Goal: Task Accomplishment & Management: Manage account settings

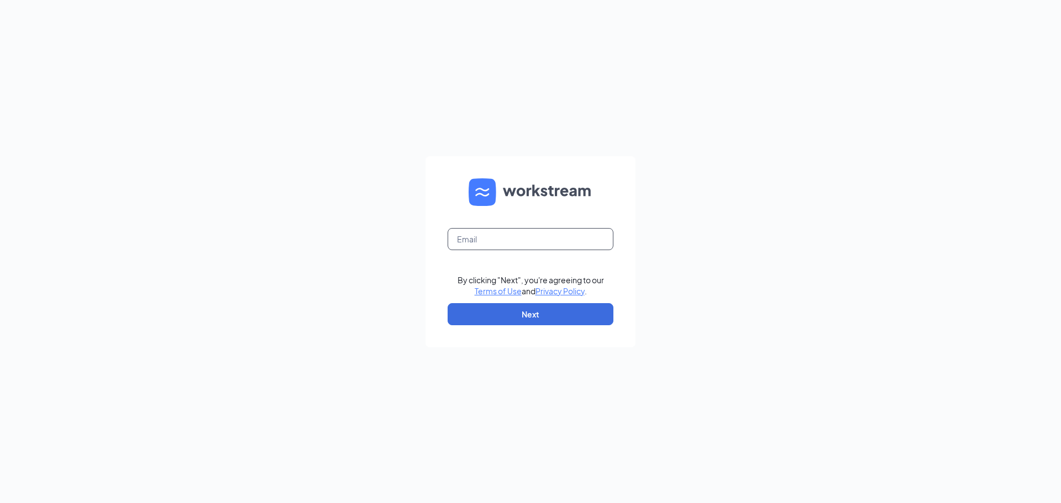
click at [503, 247] on input "text" at bounding box center [531, 239] width 166 height 22
type input "tyler@culversmail.com"
click at [532, 312] on button "Next" at bounding box center [531, 314] width 166 height 22
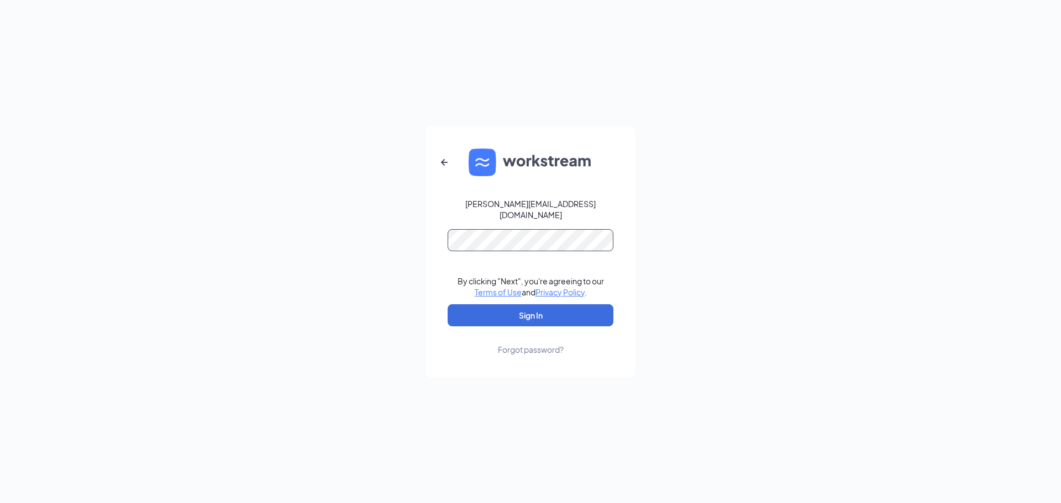
click at [448, 305] on button "Sign In" at bounding box center [531, 316] width 166 height 22
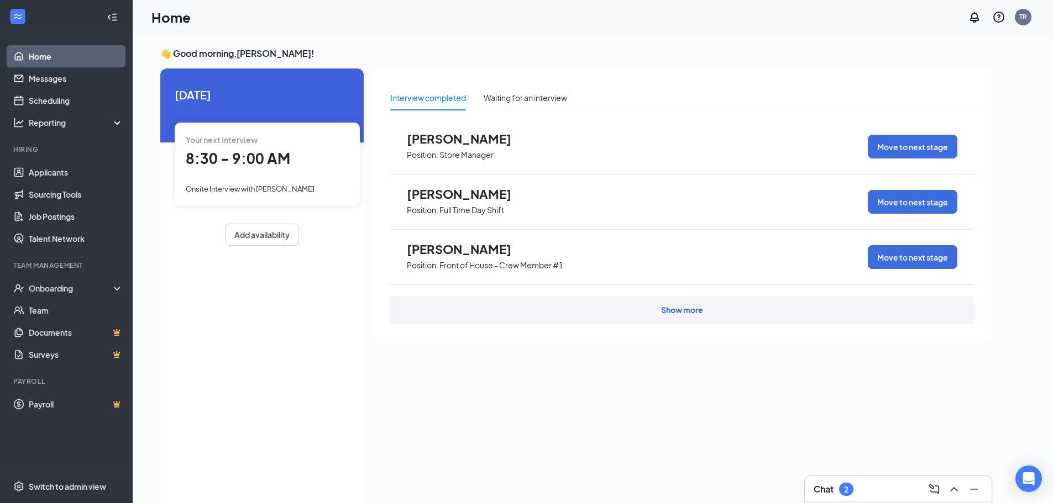
click at [237, 163] on span "8:30 - 9:00 AM" at bounding box center [238, 158] width 104 height 18
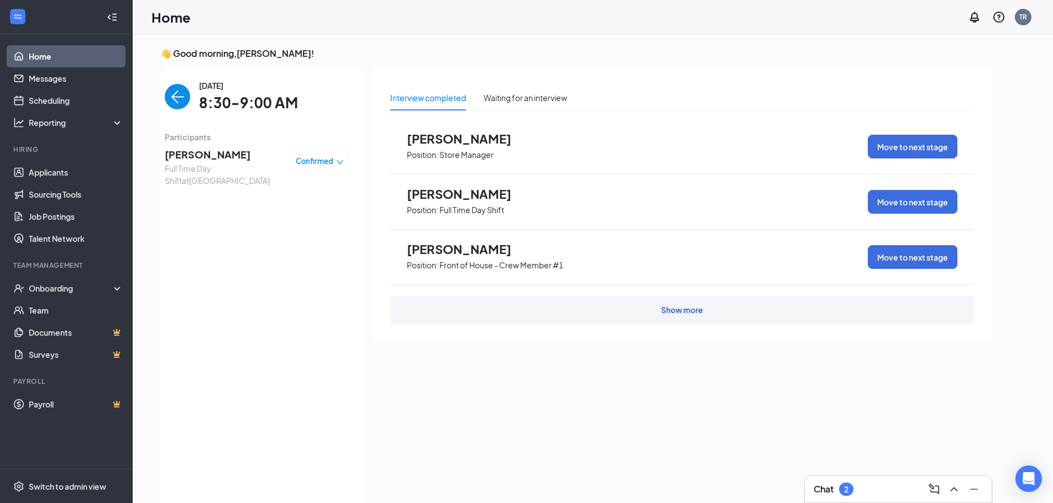
scroll to position [4, 0]
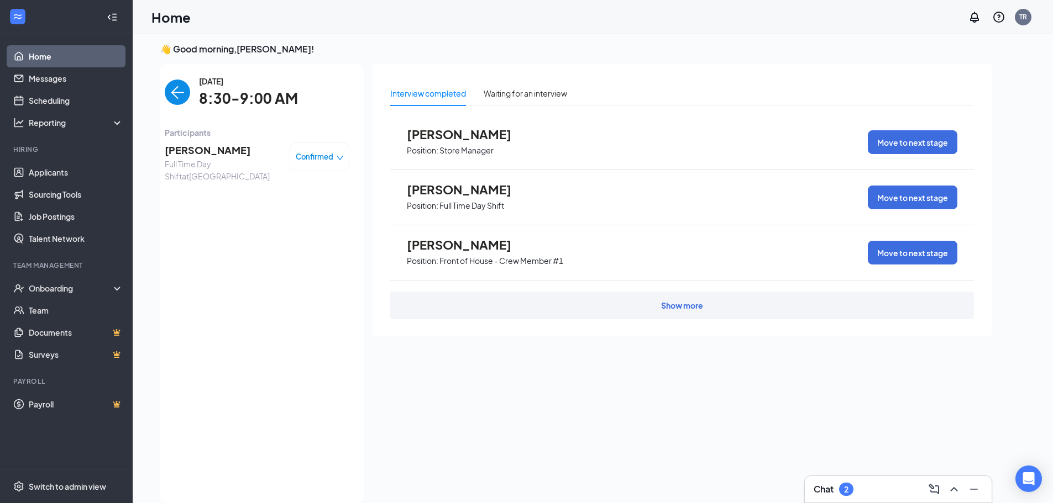
click at [198, 149] on span "[PERSON_NAME]" at bounding box center [223, 150] width 116 height 15
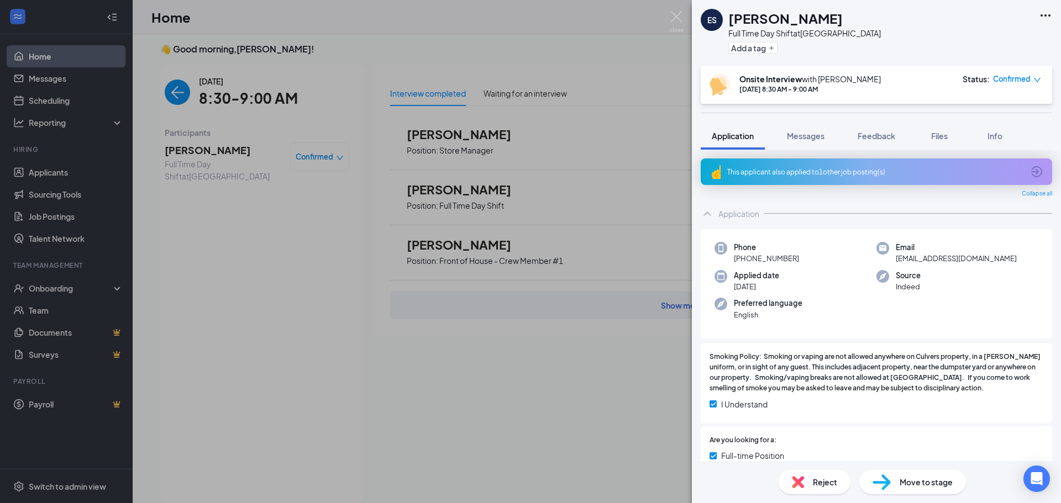
click at [1019, 81] on span "Confirmed" at bounding box center [1012, 79] width 38 height 11
click at [967, 108] on span "Request Reschedule" at bounding box center [995, 111] width 76 height 12
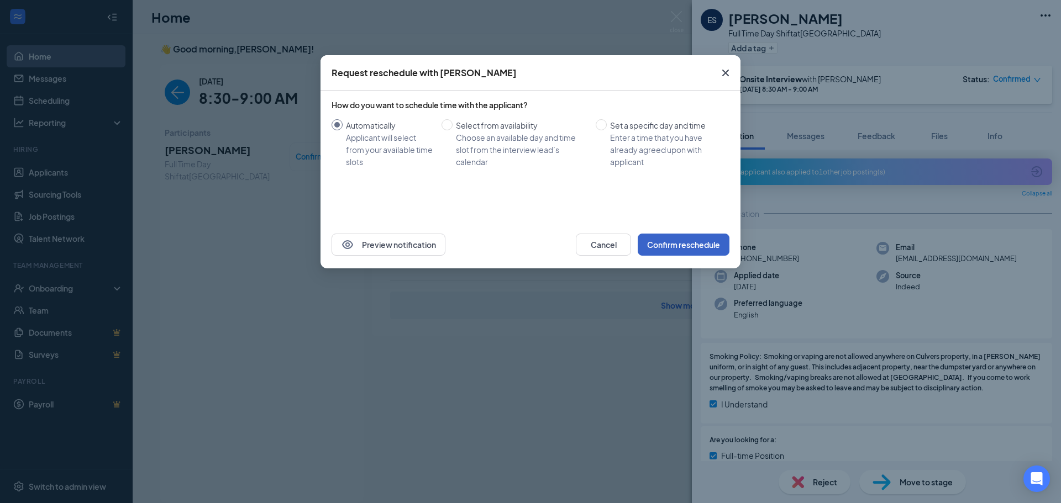
click at [664, 243] on button "Confirm reschedule" at bounding box center [684, 245] width 92 height 22
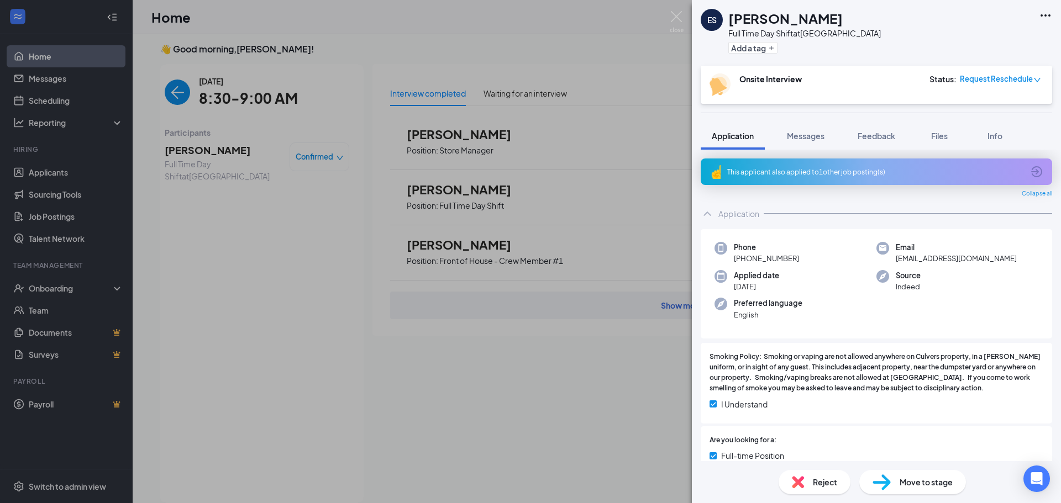
click at [230, 256] on div "ES [PERSON_NAME] Full Time Day Shift at [GEOGRAPHIC_DATA] Add a tag Onsite Inte…" at bounding box center [530, 251] width 1061 height 503
